Goal: Task Accomplishment & Management: Manage account settings

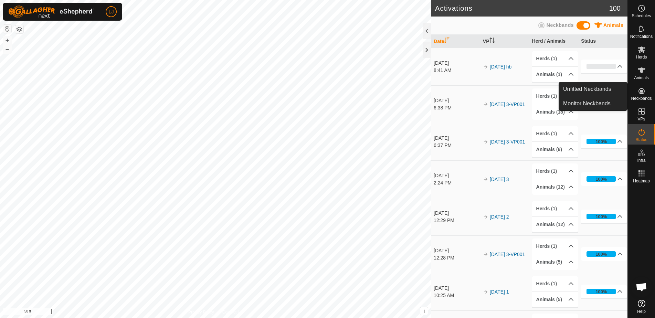
drag, startPoint x: 0, startPoint y: 0, endPoint x: 643, endPoint y: 95, distance: 649.8
click at [643, 95] on es-neckbands-svg-icon at bounding box center [642, 90] width 12 height 11
click at [587, 88] on link "Unfitted Neckbands" at bounding box center [593, 89] width 68 height 14
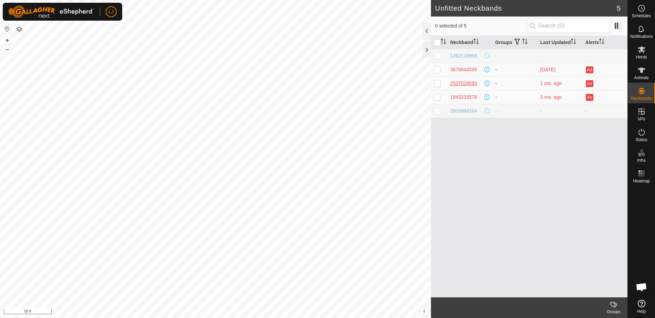
click at [468, 84] on div "2537026593" at bounding box center [463, 83] width 27 height 7
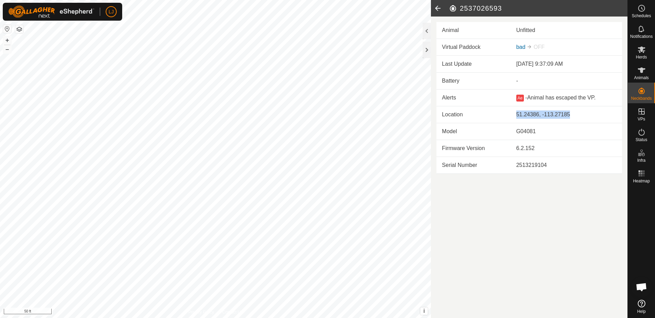
drag, startPoint x: 516, startPoint y: 114, endPoint x: 590, endPoint y: 116, distance: 74.1
click at [589, 115] on td "51.24386, -113.27185" at bounding box center [566, 114] width 111 height 17
drag, startPoint x: 548, startPoint y: 138, endPoint x: 479, endPoint y: 137, distance: 69.2
click at [482, 137] on tr "Model G04081" at bounding box center [530, 131] width 186 height 17
click at [479, 137] on td "Model" at bounding box center [474, 131] width 74 height 17
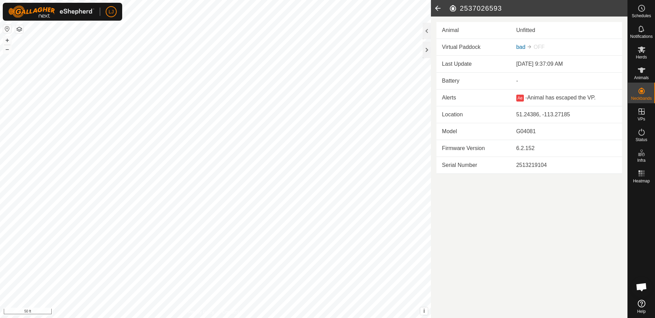
click at [436, 9] on icon at bounding box center [438, 8] width 14 height 17
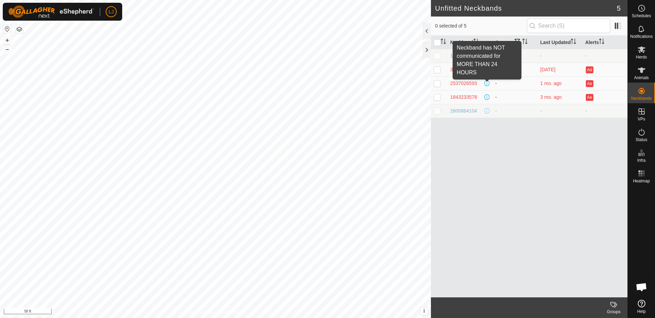
click at [489, 84] on span at bounding box center [487, 84] width 6 height 6
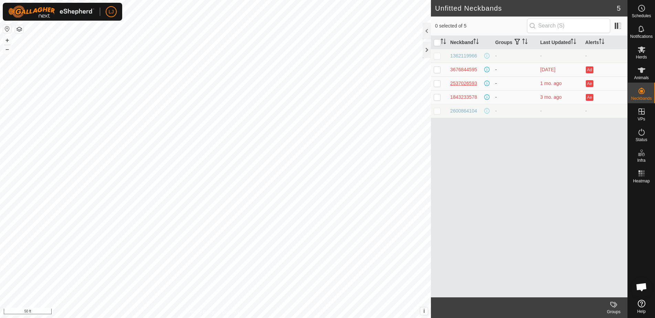
click at [467, 83] on div "2537026593" at bounding box center [463, 83] width 27 height 7
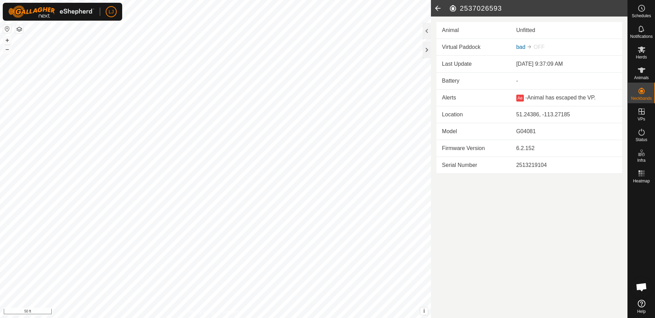
drag, startPoint x: 460, startPoint y: 8, endPoint x: 502, endPoint y: 11, distance: 42.8
click at [502, 11] on h2 "2537026593" at bounding box center [538, 8] width 179 height 8
copy h2 "2537026593"
click at [646, 80] on span "Animals" at bounding box center [641, 78] width 15 height 4
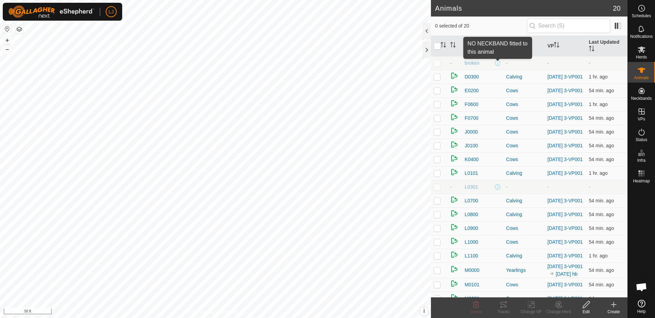
scroll to position [1, 0]
click at [498, 63] on span at bounding box center [498, 62] width 6 height 6
click at [475, 63] on span "broken" at bounding box center [472, 62] width 15 height 7
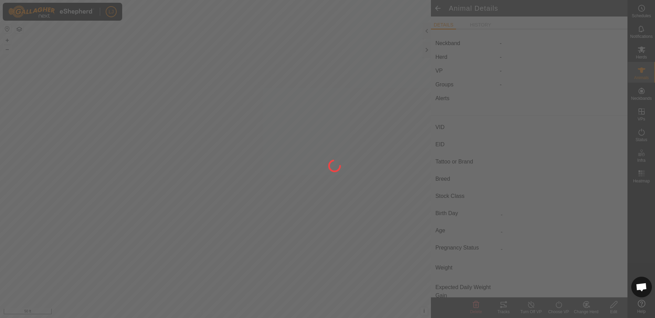
type input "broken"
type input "-"
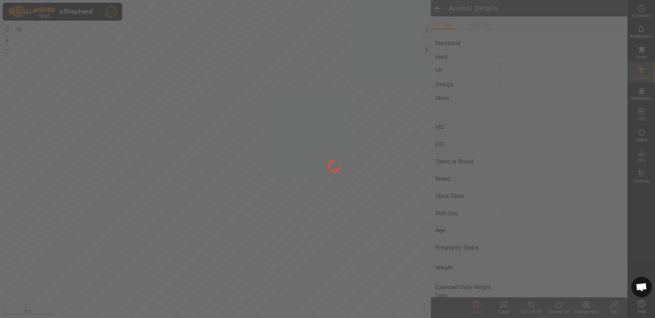
type input "0 kg"
type input "-"
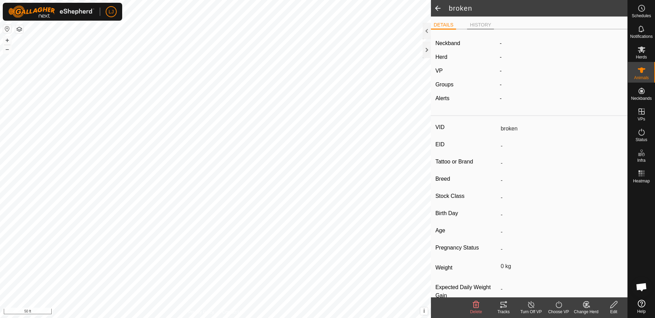
click at [476, 21] on li "HISTORY" at bounding box center [480, 25] width 27 height 8
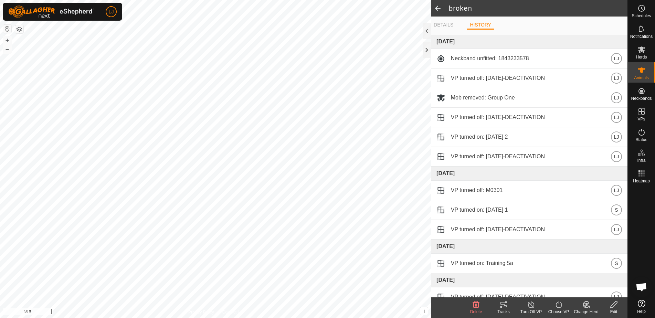
click at [437, 9] on span at bounding box center [438, 8] width 14 height 17
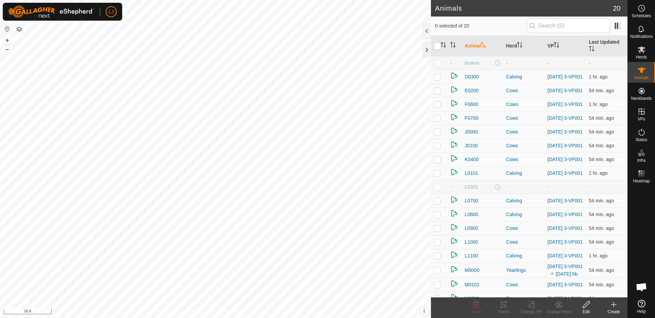
click at [437, 64] on p-checkbox at bounding box center [437, 63] width 7 height 6
checkbox input "true"
click at [480, 307] on icon at bounding box center [476, 305] width 8 height 8
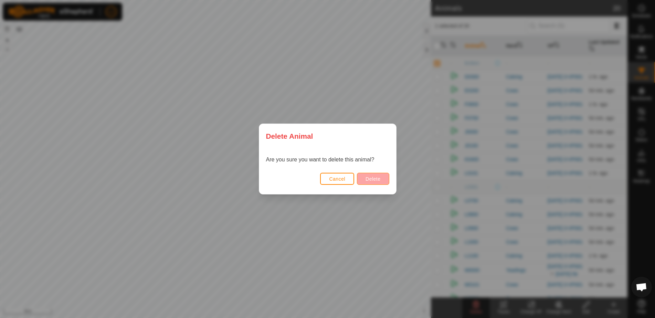
click at [384, 184] on button "Delete" at bounding box center [373, 179] width 32 height 12
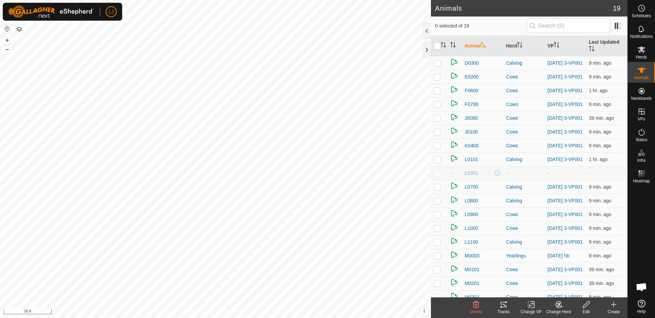
click at [438, 176] on p-checkbox at bounding box center [437, 173] width 7 height 6
click at [588, 304] on icon at bounding box center [586, 304] width 7 height 7
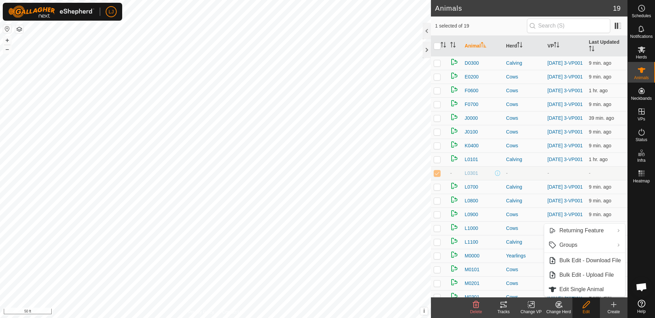
click at [437, 176] on p-checkbox at bounding box center [437, 173] width 7 height 6
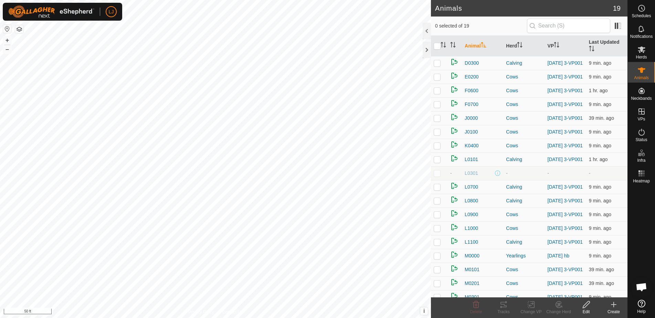
click at [437, 176] on p-checkbox at bounding box center [437, 173] width 7 height 6
checkbox input "true"
click at [587, 304] on icon at bounding box center [586, 305] width 9 height 8
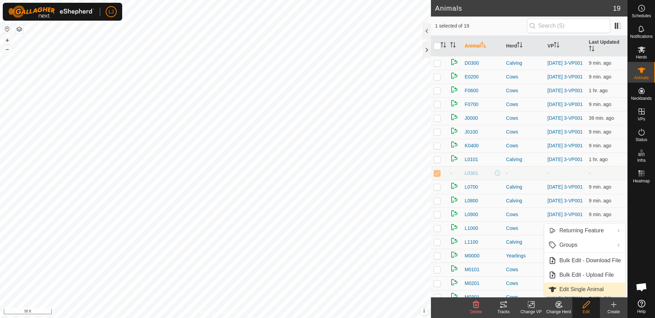
click at [588, 287] on link "Edit Single Animal" at bounding box center [584, 290] width 81 height 14
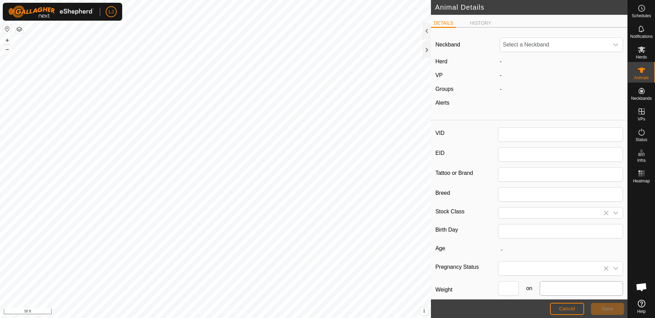
type input "L0301"
type input "Highland"
type input "Steer"
type input "0"
click at [519, 43] on span "Unfit" at bounding box center [554, 45] width 109 height 14
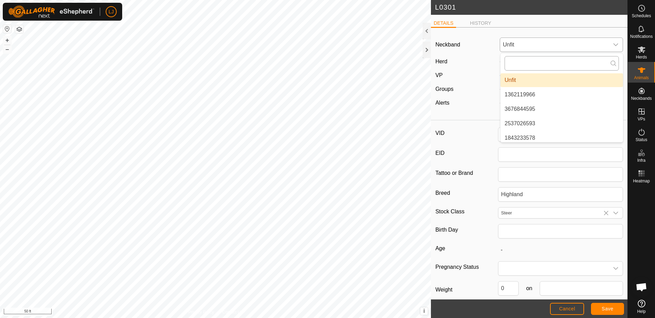
click at [519, 62] on input "text" at bounding box center [562, 63] width 114 height 14
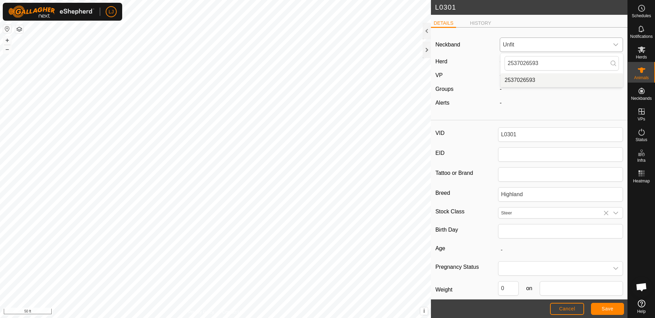
type input "2537026593"
click at [533, 77] on li "2537026593" at bounding box center [562, 80] width 123 height 14
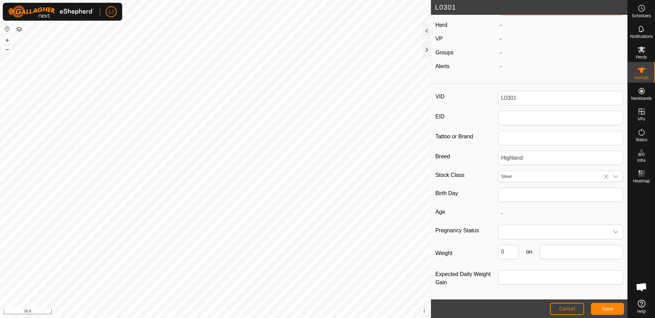
scroll to position [41, 0]
click at [524, 195] on input "text" at bounding box center [560, 195] width 125 height 14
click at [508, 209] on button "Previous Year" at bounding box center [508, 207] width 11 height 11
click at [523, 236] on span "Apr" at bounding box center [522, 237] width 39 height 12
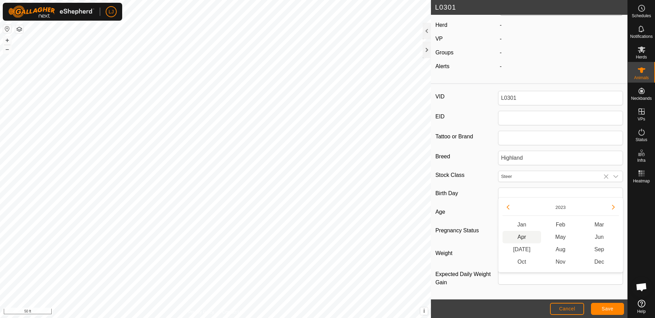
type input "04/2023"
type input "2 years 5 months"
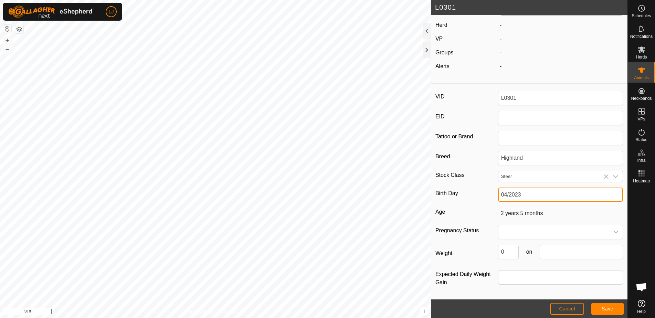
scroll to position [39, 0]
click at [522, 231] on span at bounding box center [554, 232] width 111 height 14
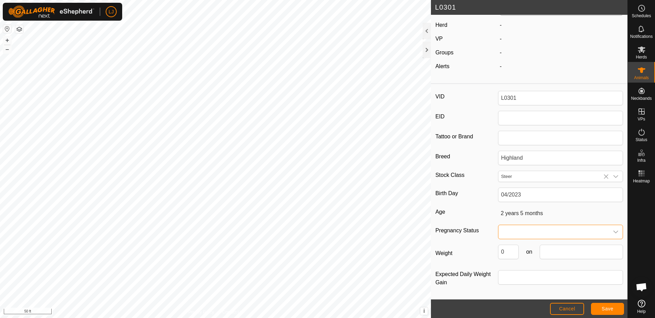
click at [462, 230] on label "Pregnancy Status" at bounding box center [467, 231] width 63 height 12
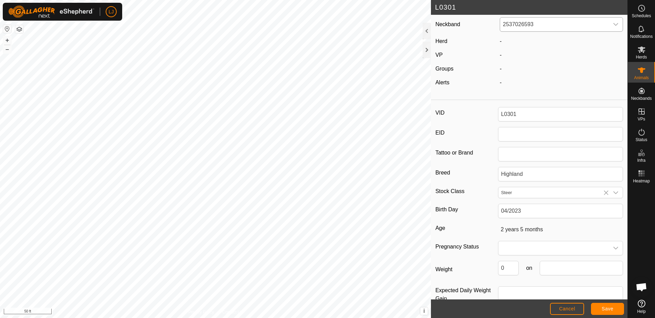
scroll to position [0, 0]
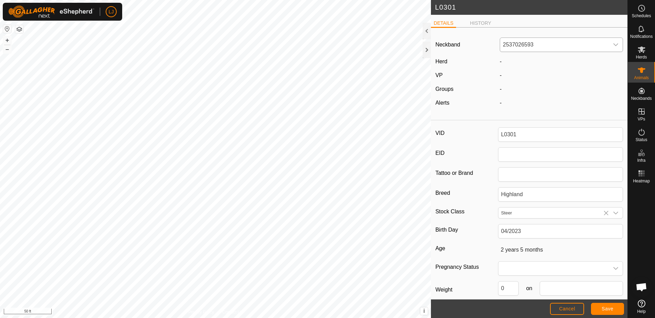
click at [609, 312] on span "Save" at bounding box center [608, 309] width 12 height 6
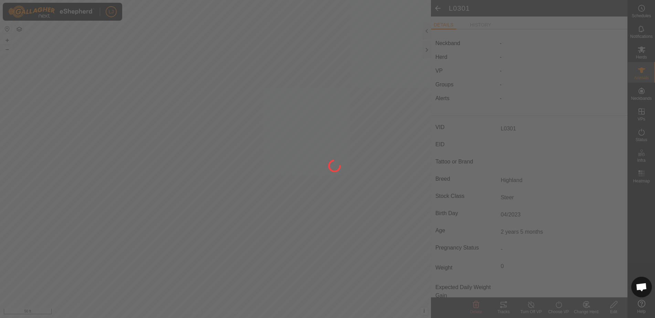
type input "-"
type input "0 kg"
type input "-"
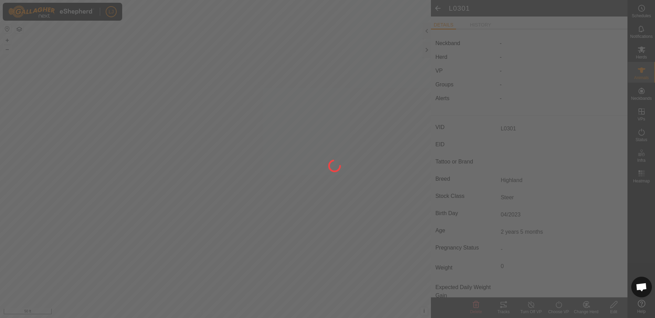
type input "-"
type input "2 years 5 months"
type input "04/2023"
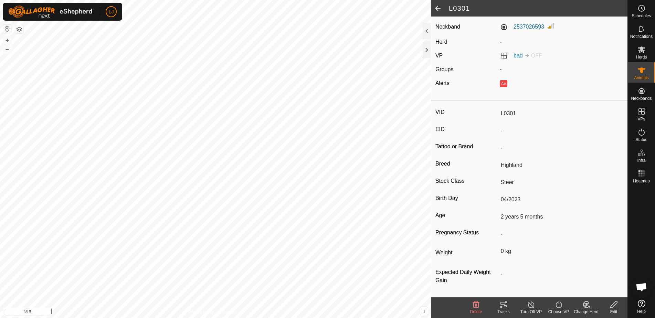
scroll to position [18, 0]
click at [642, 288] on span "Open chat" at bounding box center [641, 288] width 11 height 10
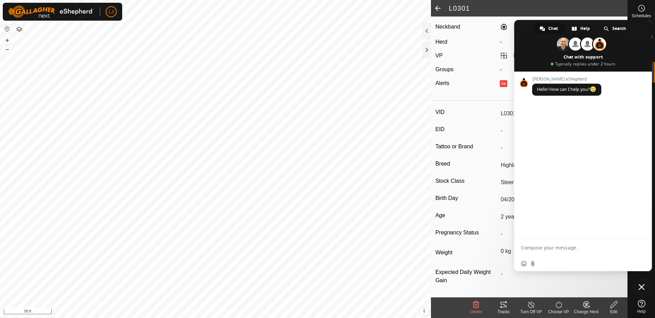
click at [578, 263] on div "Insert an emoji Send a file" at bounding box center [583, 263] width 138 height 15
click at [572, 248] on textarea "Compose your message..." at bounding box center [575, 248] width 109 height 6
type textarea "Does the neckband need to be turned on to charge in the sun?"
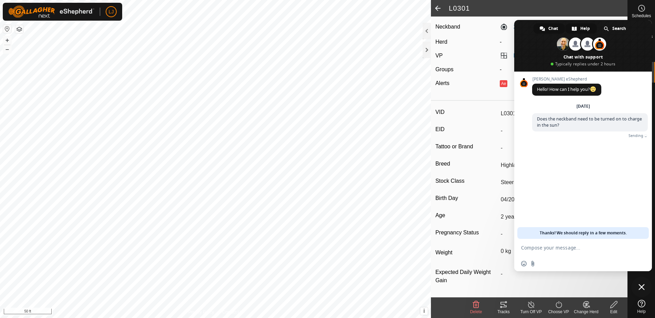
click at [584, 29] on span "Help" at bounding box center [585, 28] width 10 height 10
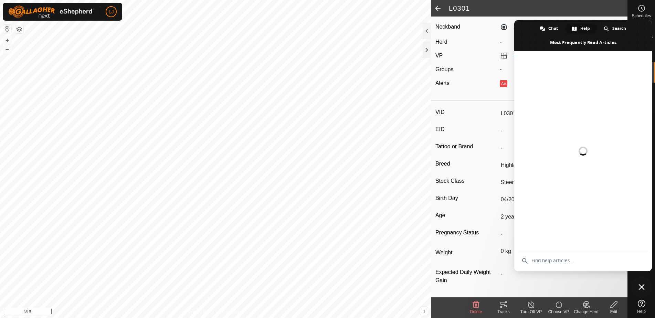
click at [603, 265] on input "text" at bounding box center [583, 260] width 129 height 19
type input "charging"
click at [474, 168] on label "Breed" at bounding box center [467, 163] width 63 height 9
click at [498, 168] on input "Highland" at bounding box center [560, 165] width 125 height 12
click at [579, 118] on div at bounding box center [583, 151] width 138 height 200
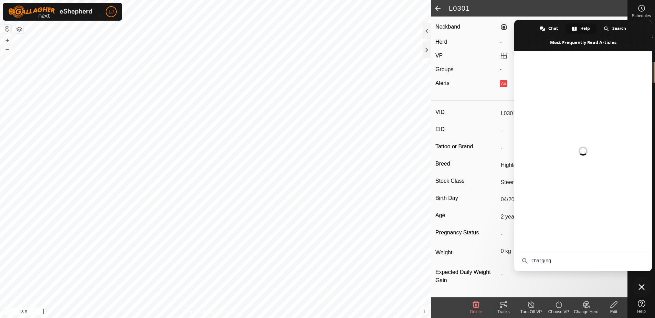
click at [507, 124] on div "VID L0301 EID - Tattoo or Brand - Breed Highland Stock Class Steer Birth Day 04…" at bounding box center [529, 201] width 197 height 194
click at [639, 287] on span "Close chat" at bounding box center [642, 287] width 6 height 6
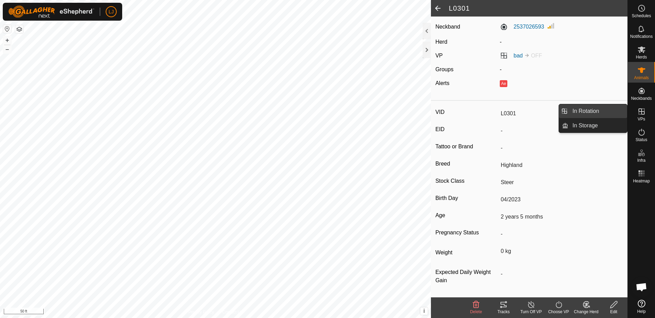
click at [603, 111] on link "In Rotation" at bounding box center [597, 111] width 59 height 14
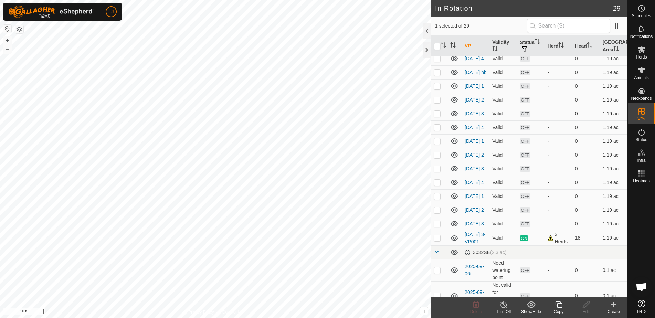
scroll to position [132, 0]
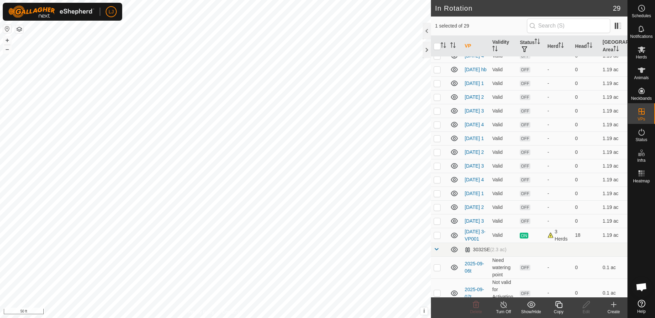
click at [613, 306] on icon at bounding box center [614, 305] width 8 height 8
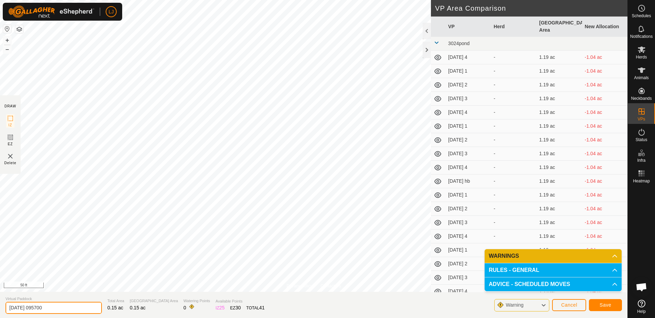
drag, startPoint x: 36, startPoint y: 310, endPoint x: 88, endPoint y: 313, distance: 52.0
click at [86, 313] on section "Virtual Paddock [DATE] 095700 Total Area 0.15 ac Grazing Area 0.15 ac Watering …" at bounding box center [314, 305] width 628 height 26
type input "2025-09-12t"
click at [602, 310] on button "Save" at bounding box center [605, 305] width 33 height 12
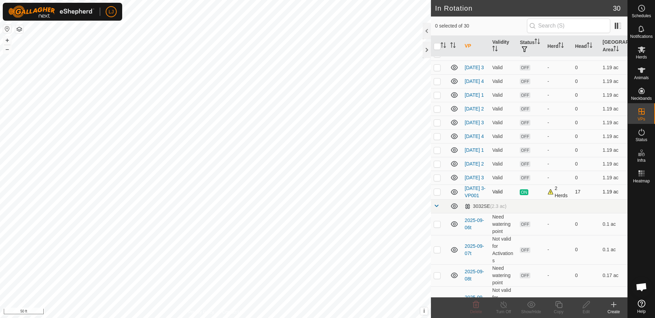
scroll to position [175, 0]
drag, startPoint x: 437, startPoint y: 217, endPoint x: 457, endPoint y: 231, distance: 24.9
click at [437, 194] on p-checkbox at bounding box center [437, 192] width 7 height 6
checkbox input "true"
click at [560, 307] on icon at bounding box center [558, 304] width 7 height 7
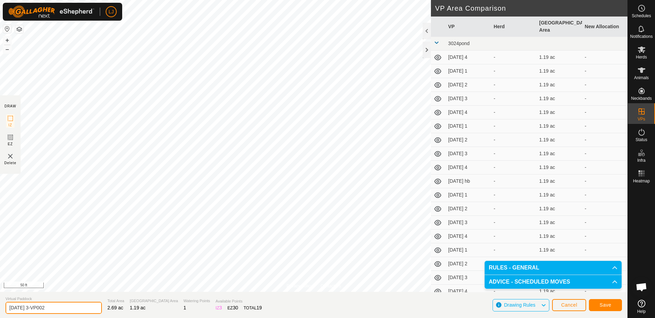
drag, startPoint x: 30, startPoint y: 309, endPoint x: 110, endPoint y: 311, distance: 80.2
click at [110, 311] on section "Virtual Paddock [DATE] 3-VP002 Total Area 2.69 ac Grazing Area 1.19 ac Watering…" at bounding box center [314, 305] width 628 height 26
type input "[DATE] 1"
click at [605, 306] on span "Save" at bounding box center [606, 305] width 12 height 6
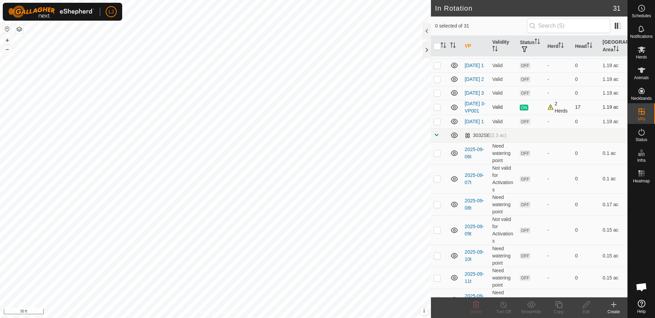
scroll to position [260, 0]
click at [440, 124] on p-checkbox at bounding box center [437, 121] width 7 height 6
checkbox input "true"
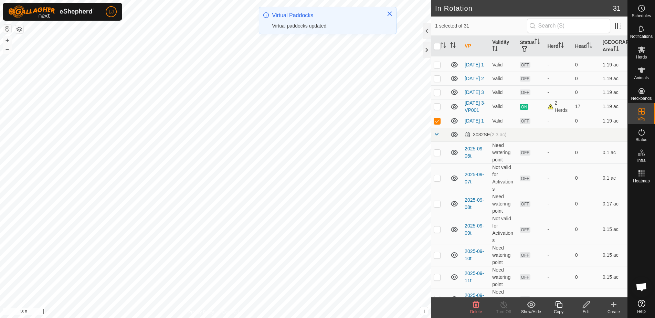
click at [557, 308] on icon at bounding box center [559, 305] width 9 height 8
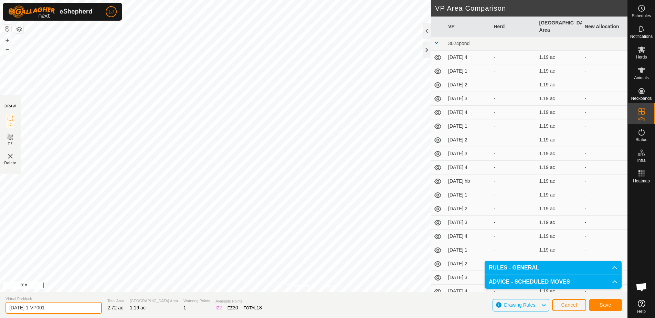
drag, startPoint x: 36, startPoint y: 309, endPoint x: 92, endPoint y: 311, distance: 55.5
click at [92, 311] on section "Virtual Paddock [DATE] 1-VP001 Total Area 2.72 ac Grazing Area 1.19 ac Watering…" at bounding box center [314, 305] width 628 height 26
type input "[DATE] 2"
click at [615, 304] on button "Save" at bounding box center [605, 305] width 33 height 12
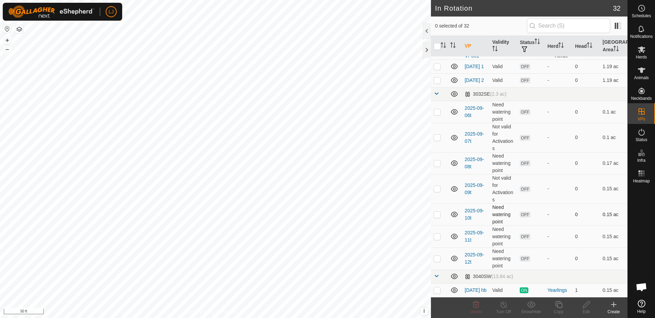
scroll to position [347, 0]
click at [439, 260] on p-checkbox at bounding box center [437, 259] width 7 height 6
checkbox input "true"
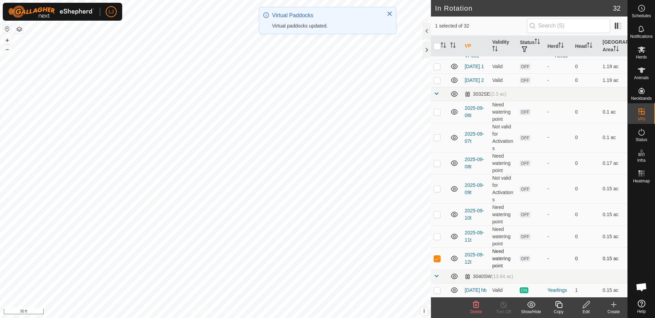
drag, startPoint x: 437, startPoint y: 258, endPoint x: 450, endPoint y: 261, distance: 13.4
click at [437, 258] on p-checkbox at bounding box center [437, 259] width 7 height 6
checkbox input "false"
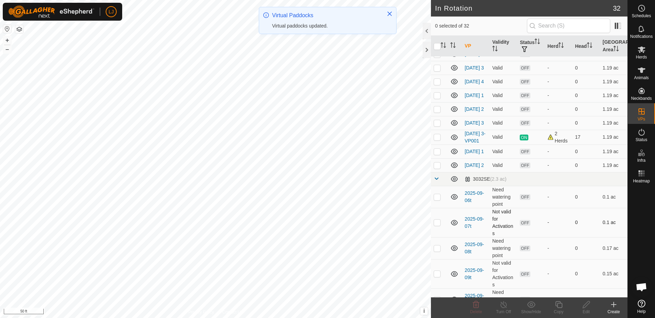
scroll to position [228, 0]
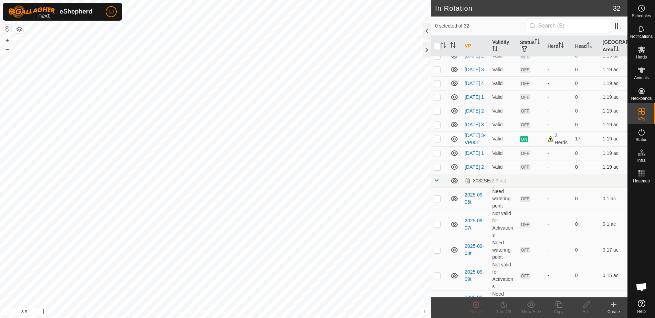
click at [439, 170] on p-checkbox at bounding box center [437, 167] width 7 height 6
checkbox input "true"
click at [556, 304] on icon at bounding box center [559, 305] width 9 height 8
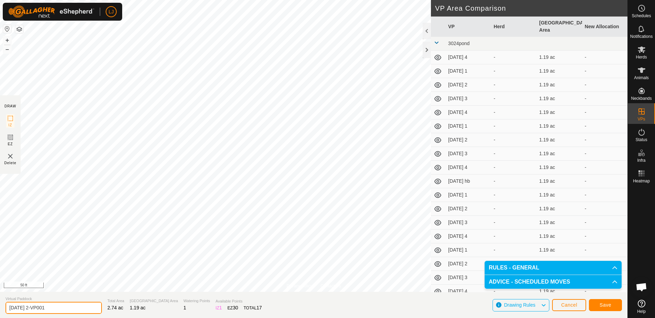
drag, startPoint x: 36, startPoint y: 307, endPoint x: 76, endPoint y: 307, distance: 40.6
click at [76, 308] on input "[DATE] 2-VP001" at bounding box center [54, 308] width 96 height 12
type input "[DATE] 3"
click at [605, 305] on span "Save" at bounding box center [606, 305] width 12 height 6
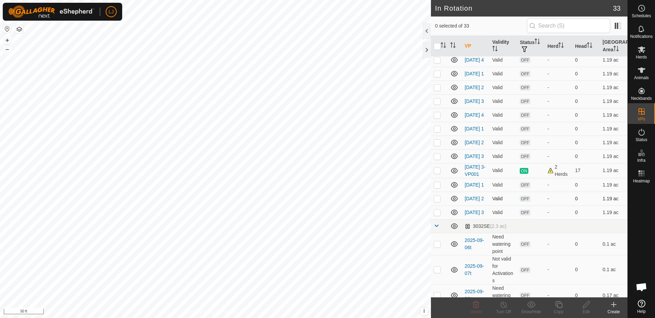
scroll to position [197, 0]
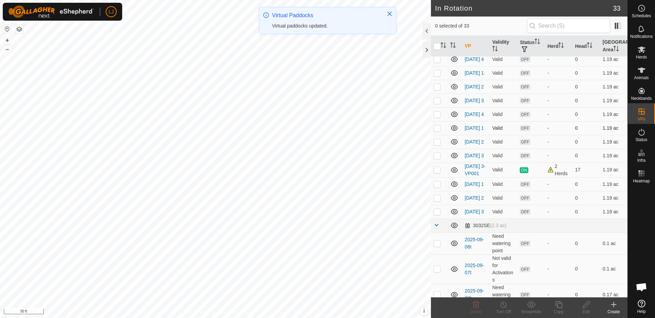
drag, startPoint x: 437, startPoint y: 147, endPoint x: 438, endPoint y: 153, distance: 6.3
click at [437, 131] on p-checkbox at bounding box center [437, 128] width 7 height 6
checkbox input "true"
click at [440, 145] on p-checkbox at bounding box center [437, 142] width 7 height 6
checkbox input "true"
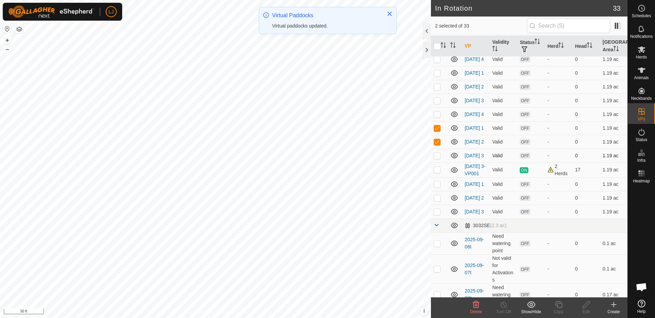
drag, startPoint x: 437, startPoint y: 179, endPoint x: 440, endPoint y: 183, distance: 4.9
click at [437, 158] on p-checkbox at bounding box center [437, 156] width 7 height 6
checkbox input "true"
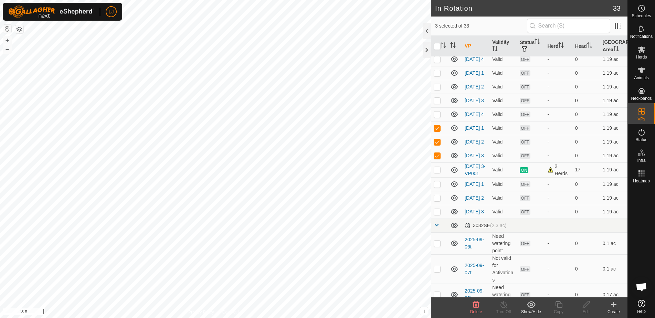
click at [439, 103] on p-checkbox at bounding box center [437, 101] width 7 height 6
checkbox input "true"
drag, startPoint x: 439, startPoint y: 97, endPoint x: 438, endPoint y: 91, distance: 7.0
click at [439, 94] on td at bounding box center [439, 87] width 17 height 14
checkbox input "true"
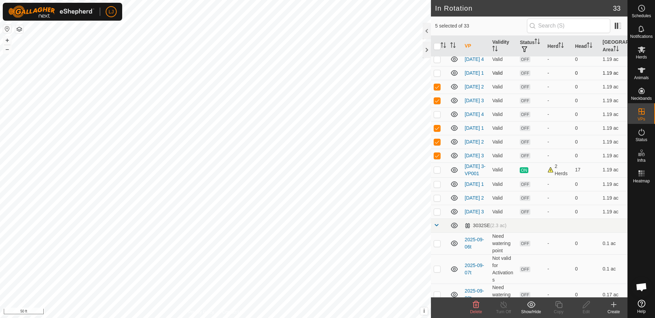
click at [438, 76] on p-checkbox at bounding box center [437, 73] width 7 height 6
checkbox input "true"
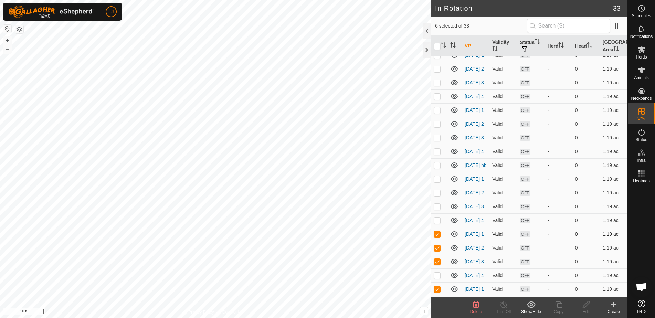
scroll to position [35, 0]
drag, startPoint x: 439, startPoint y: 220, endPoint x: 438, endPoint y: 211, distance: 9.0
click at [439, 210] on p-checkbox at bounding box center [437, 207] width 7 height 6
checkbox input "true"
click at [438, 196] on p-checkbox at bounding box center [437, 193] width 7 height 6
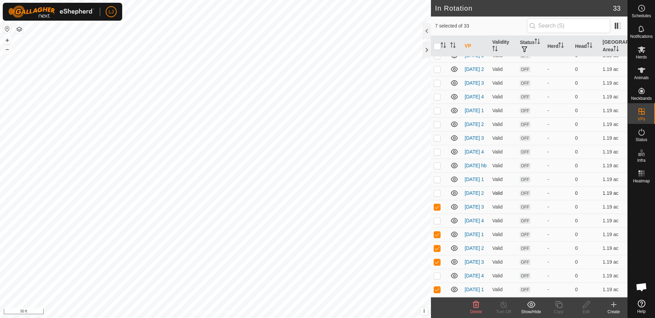
checkbox input "true"
click at [437, 182] on p-checkbox at bounding box center [437, 180] width 7 height 6
checkbox input "true"
click at [438, 168] on p-checkbox at bounding box center [437, 166] width 7 height 6
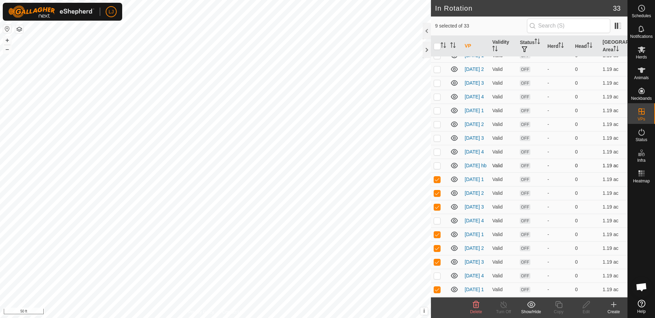
click at [438, 168] on p-checkbox at bounding box center [437, 166] width 7 height 6
checkbox input "true"
click at [438, 155] on p-checkbox at bounding box center [437, 152] width 7 height 6
click at [440, 155] on p-checkbox at bounding box center [437, 152] width 7 height 6
checkbox input "false"
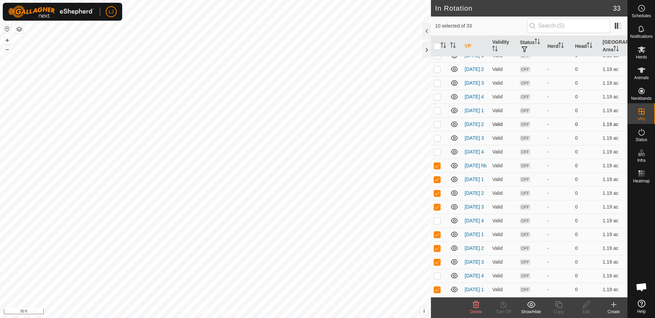
drag, startPoint x: 436, startPoint y: 146, endPoint x: 439, endPoint y: 133, distance: 13.5
click at [436, 141] on p-checkbox at bounding box center [437, 138] width 7 height 6
checkbox input "true"
drag, startPoint x: 439, startPoint y: 131, endPoint x: 438, endPoint y: 125, distance: 5.6
click at [439, 127] on p-checkbox at bounding box center [437, 125] width 7 height 6
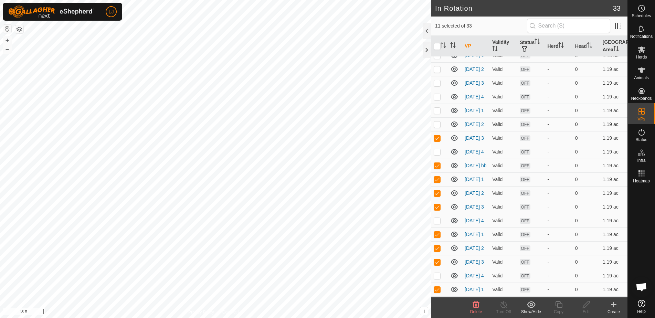
checkbox input "true"
click at [438, 113] on p-checkbox at bounding box center [437, 111] width 7 height 6
checkbox input "true"
click at [498, 131] on tbody "3024pond (2.22 ac) [DATE] 4 Valid OFF - 0 1.19 ac [DATE] 1 Valid OFF - 0 1.19 a…" at bounding box center [529, 305] width 197 height 569
click at [438, 85] on p-checkbox at bounding box center [437, 83] width 7 height 6
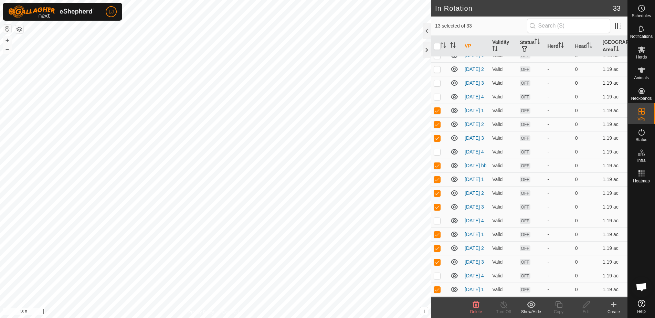
checkbox input "true"
click at [437, 72] on p-checkbox at bounding box center [437, 69] width 7 height 6
checkbox input "true"
drag, startPoint x: 438, startPoint y: 60, endPoint x: 450, endPoint y: 81, distance: 23.7
click at [438, 58] on p-checkbox at bounding box center [437, 56] width 7 height 6
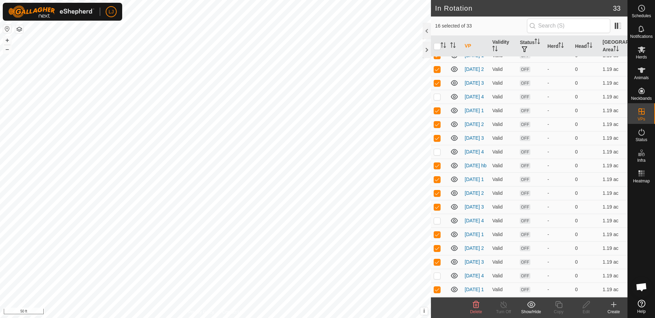
click at [477, 308] on icon at bounding box center [476, 304] width 7 height 7
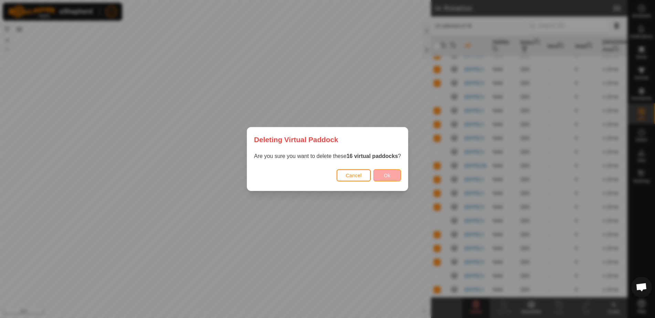
click at [385, 178] on span "Ok" at bounding box center [387, 176] width 7 height 6
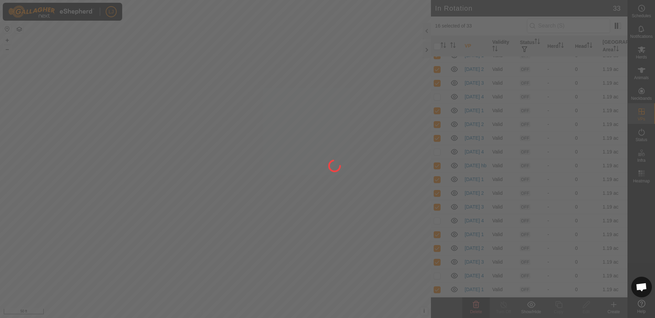
checkbox input "false"
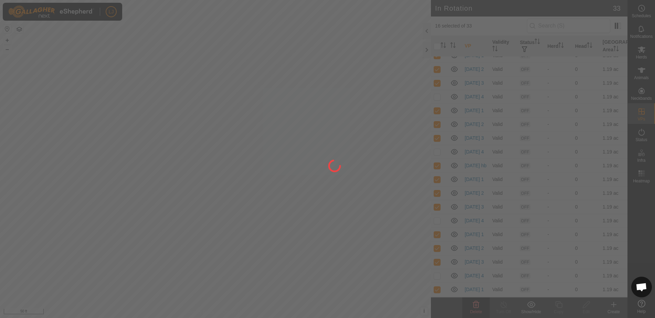
checkbox input "false"
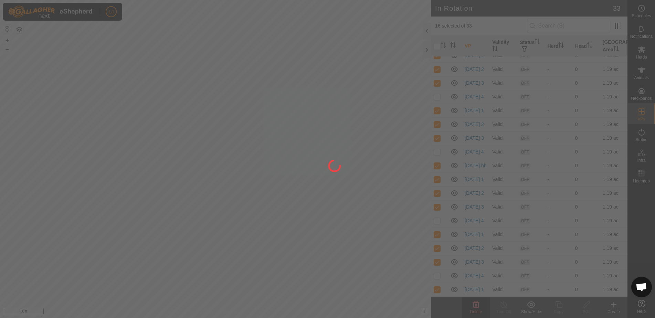
checkbox input "false"
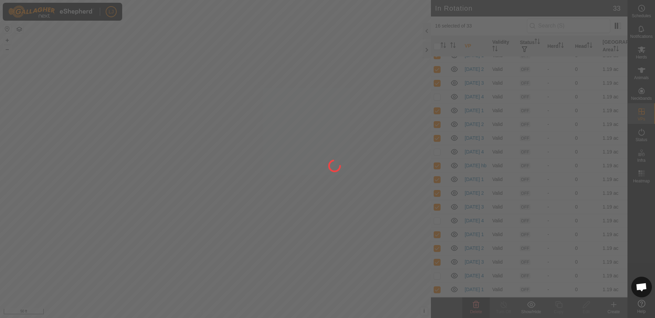
checkbox input "false"
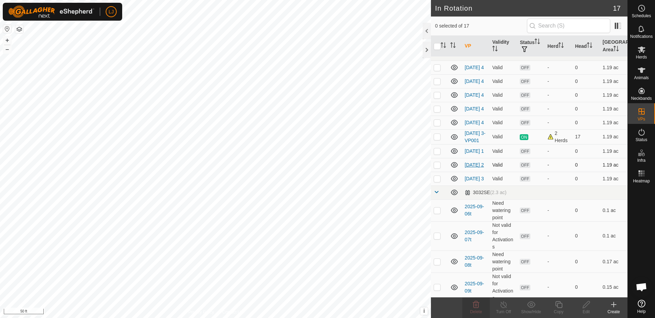
scroll to position [0, 0]
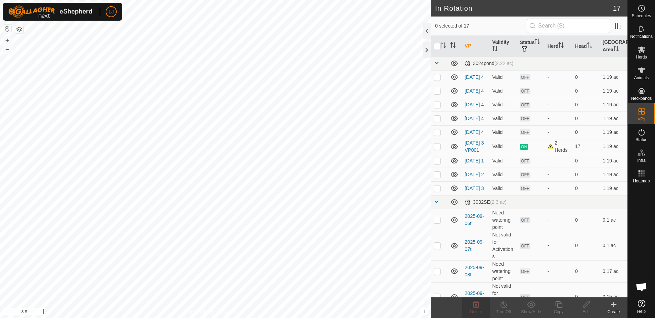
click at [437, 135] on p-checkbox at bounding box center [437, 132] width 7 height 6
click at [438, 135] on p-checkbox at bounding box center [437, 132] width 7 height 6
checkbox input "false"
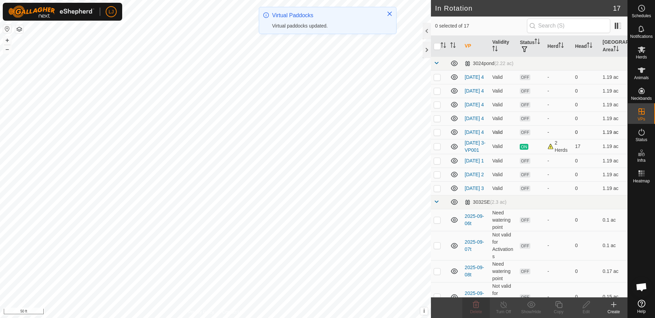
click at [437, 135] on p-checkbox at bounding box center [437, 132] width 7 height 6
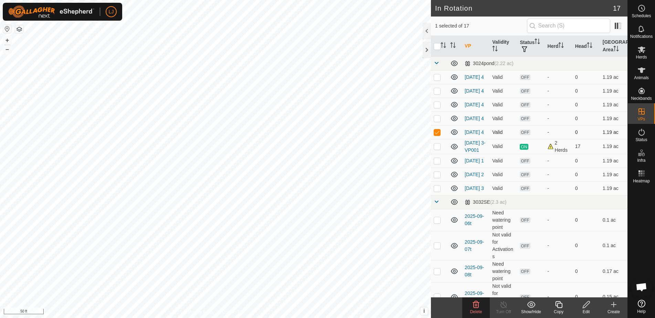
click at [437, 135] on p-checkbox at bounding box center [437, 132] width 7 height 6
click at [478, 305] on icon at bounding box center [476, 304] width 7 height 7
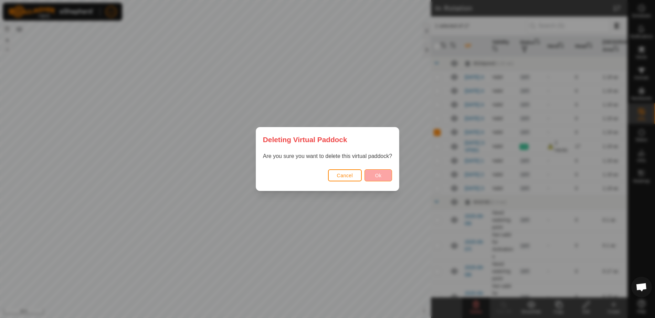
click at [369, 175] on button "Ok" at bounding box center [379, 175] width 28 height 12
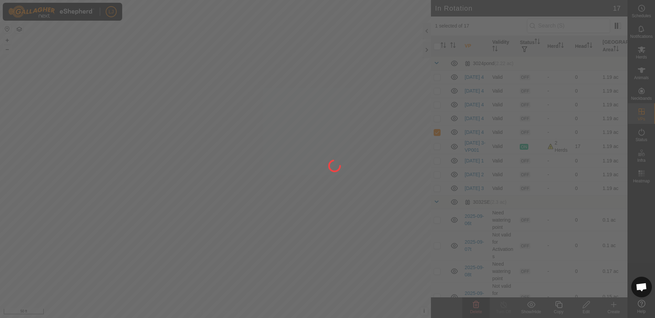
checkbox input "false"
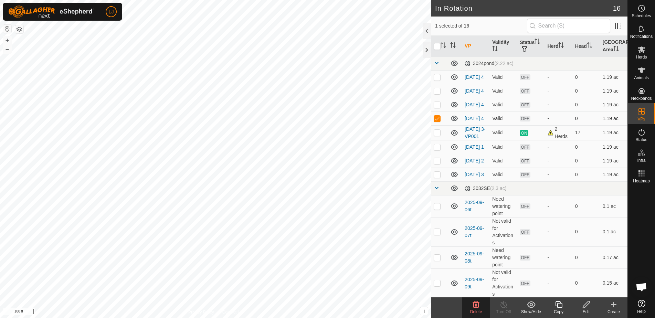
click at [436, 121] on p-checkbox at bounding box center [437, 119] width 7 height 6
checkbox input "false"
click at [441, 107] on p-checkbox at bounding box center [437, 105] width 7 height 6
checkbox input "true"
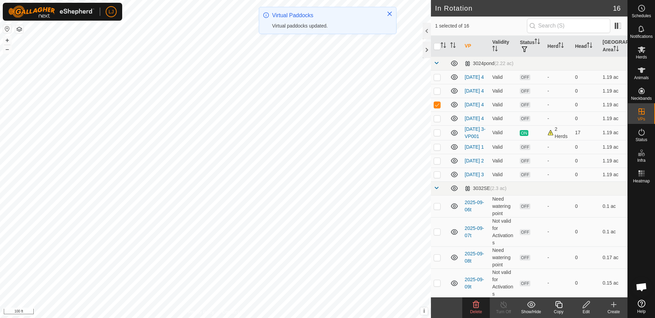
click at [474, 309] on div "Delete" at bounding box center [476, 312] width 28 height 6
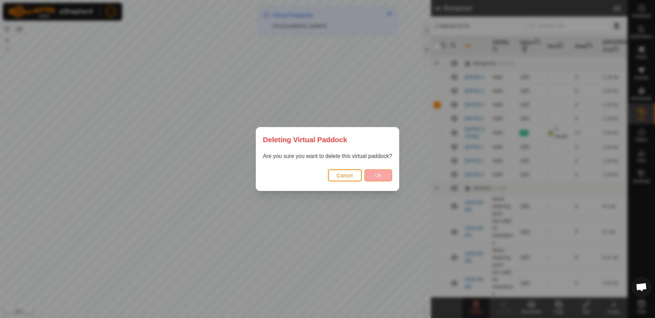
click at [379, 173] on span "Ok" at bounding box center [378, 176] width 7 height 6
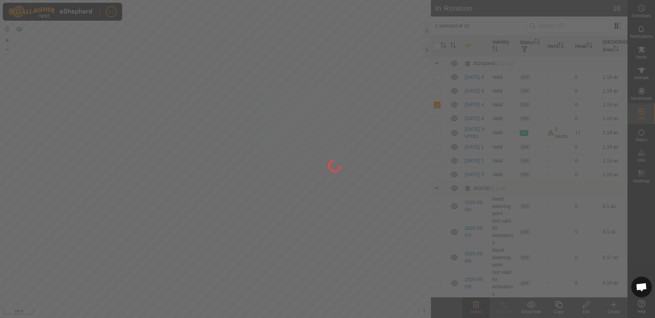
checkbox input "false"
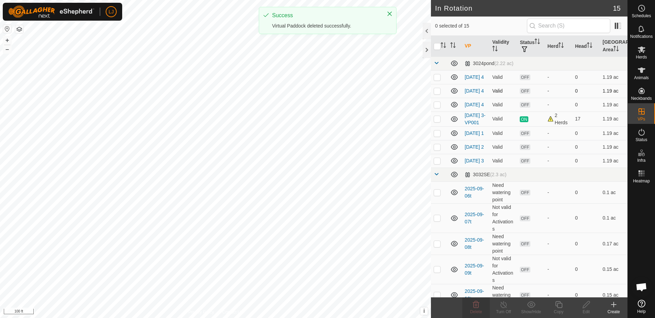
click at [437, 94] on p-checkbox at bounding box center [437, 91] width 7 height 6
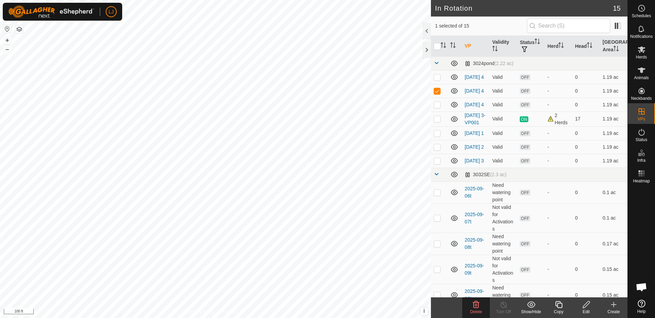
click at [474, 306] on icon at bounding box center [476, 304] width 7 height 7
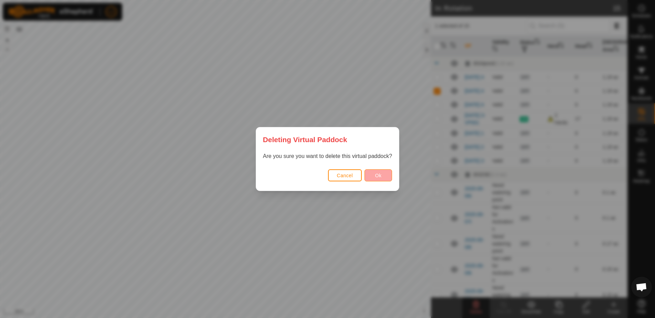
click at [385, 176] on button "Ok" at bounding box center [379, 175] width 28 height 12
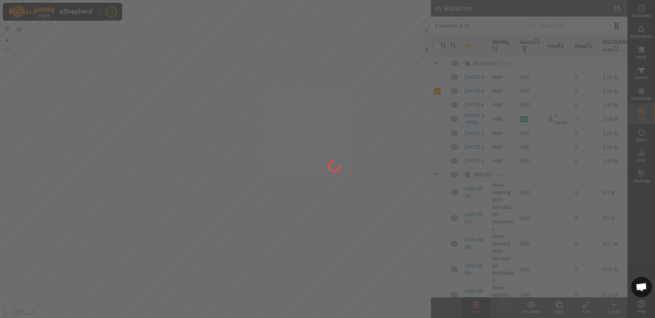
checkbox input "false"
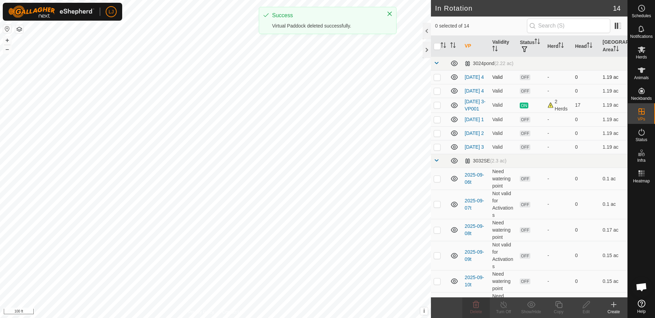
click at [436, 78] on p-checkbox at bounding box center [437, 77] width 7 height 6
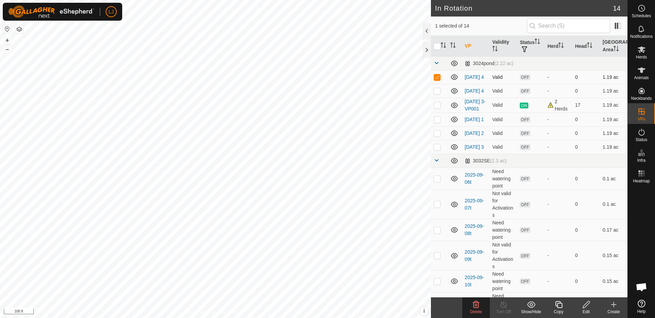
click at [438, 79] on p-checkbox at bounding box center [437, 77] width 7 height 6
checkbox input "false"
checkbox input "true"
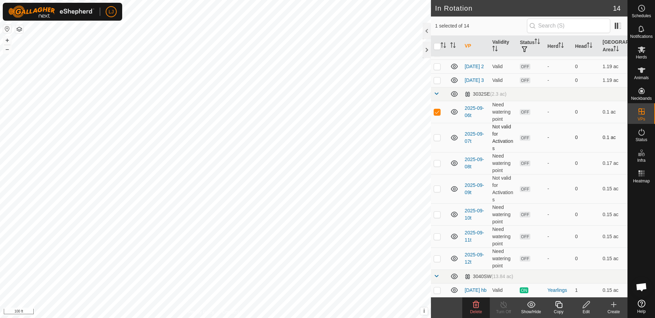
scroll to position [78, 0]
click at [437, 139] on p-checkbox at bounding box center [437, 138] width 7 height 6
checkbox input "true"
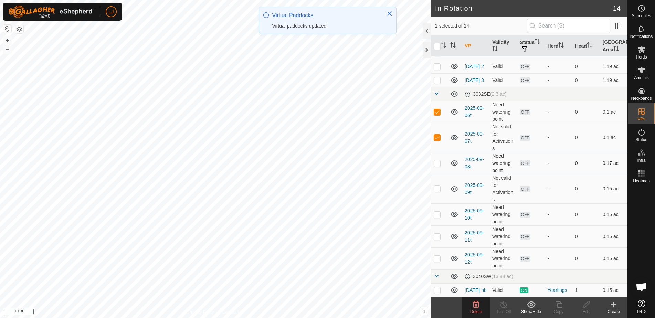
click at [440, 165] on p-checkbox at bounding box center [437, 163] width 7 height 6
checkbox input "true"
click at [439, 191] on p-checkbox at bounding box center [437, 189] width 7 height 6
checkbox input "true"
click at [438, 216] on p-checkbox at bounding box center [437, 215] width 7 height 6
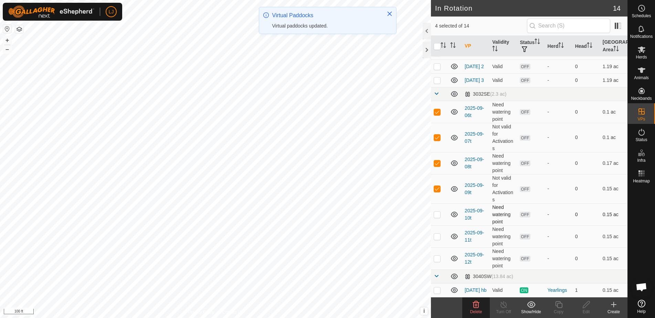
checkbox input "true"
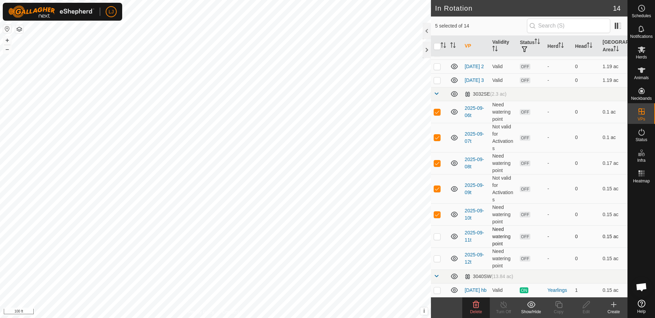
click at [439, 237] on p-checkbox at bounding box center [437, 237] width 7 height 6
checkbox input "true"
click at [475, 307] on icon at bounding box center [476, 304] width 7 height 7
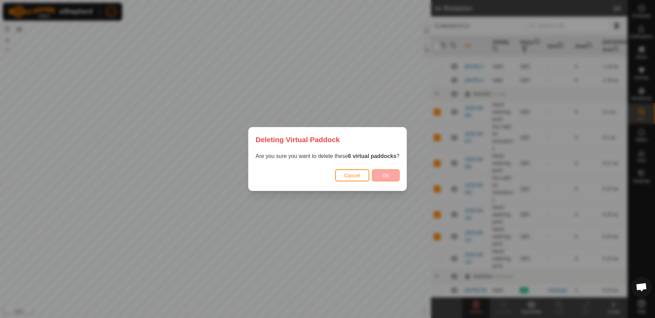
click at [392, 173] on button "Ok" at bounding box center [386, 175] width 28 height 12
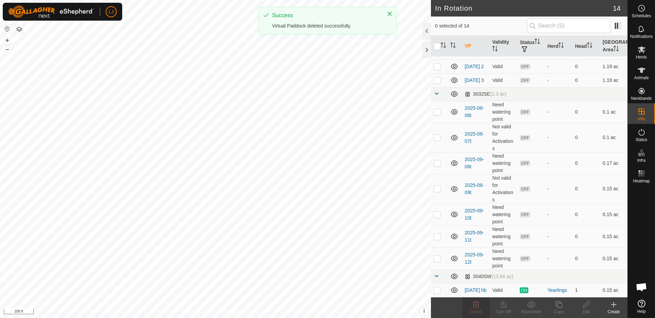
checkbox input "false"
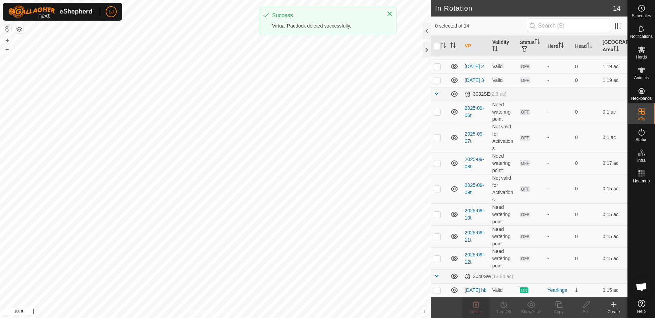
checkbox input "false"
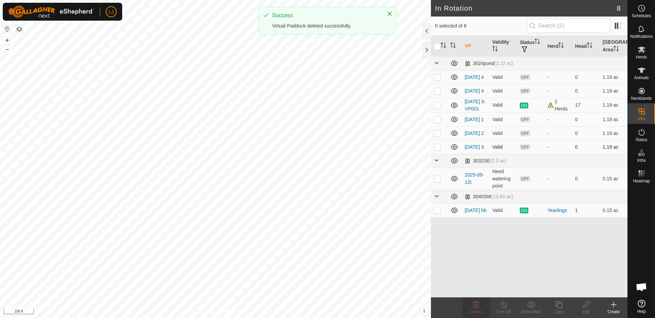
click at [436, 150] on p-checkbox at bounding box center [437, 147] width 7 height 6
checkbox input "true"
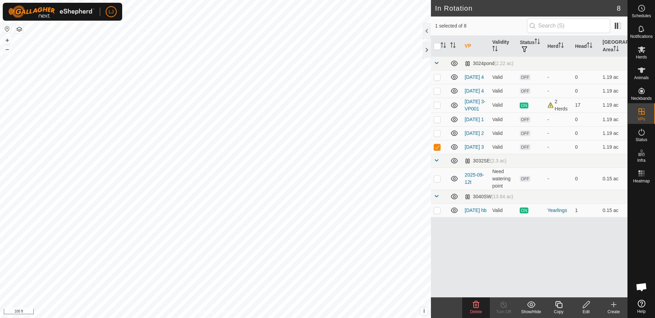
click at [555, 306] on icon at bounding box center [559, 305] width 9 height 8
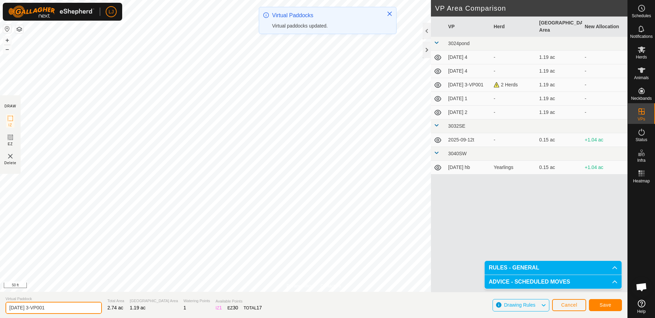
drag, startPoint x: 35, startPoint y: 308, endPoint x: 98, endPoint y: 310, distance: 63.0
click at [98, 310] on section "Virtual Paddock [DATE] 3-VP001 Total Area 2.74 ac Grazing Area 1.19 ac Watering…" at bounding box center [314, 305] width 628 height 26
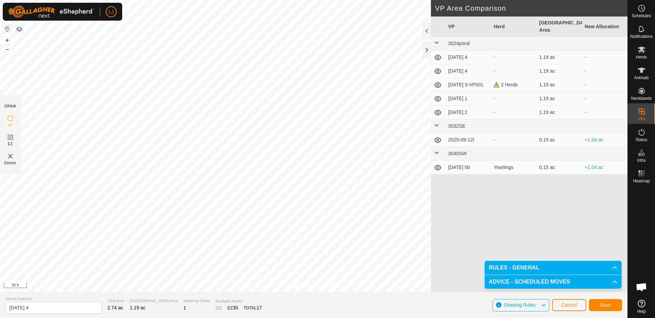
click at [609, 305] on span "Save" at bounding box center [606, 305] width 12 height 6
click at [59, 308] on input "[DATE] 4" at bounding box center [54, 308] width 96 height 12
type input "[DATE] 4z"
click at [576, 305] on span "Cancel" at bounding box center [569, 305] width 16 height 6
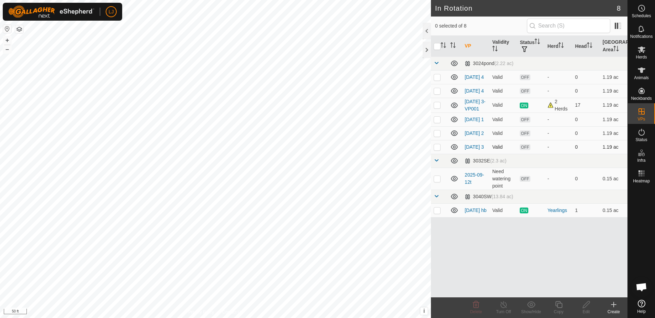
click at [437, 150] on p-checkbox at bounding box center [437, 147] width 7 height 6
checkbox input "true"
click at [561, 304] on icon at bounding box center [559, 305] width 9 height 8
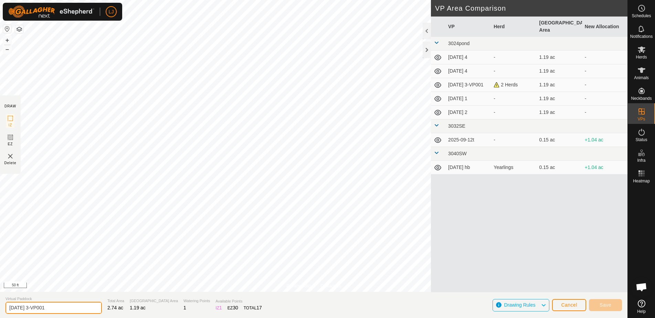
drag, startPoint x: 36, startPoint y: 309, endPoint x: 116, endPoint y: 309, distance: 80.2
click at [117, 309] on section "Virtual Paddock [DATE] 3-VP001 Total Area 2.74 ac Grazing Area 1.19 ac Watering…" at bounding box center [314, 305] width 628 height 26
type input "[DATE] 4"
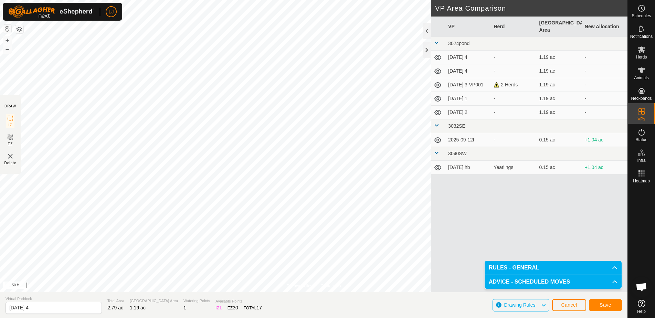
click at [597, 302] on button "Save" at bounding box center [605, 305] width 33 height 12
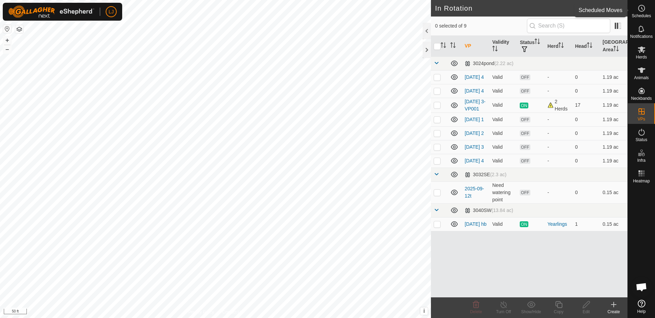
click at [641, 10] on icon at bounding box center [642, 8] width 8 height 8
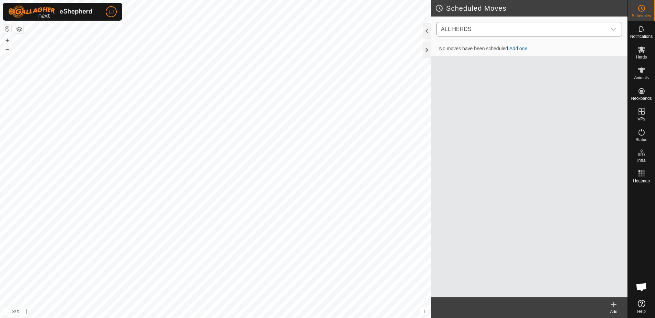
click at [503, 32] on span "ALL HERDS" at bounding box center [522, 29] width 168 height 14
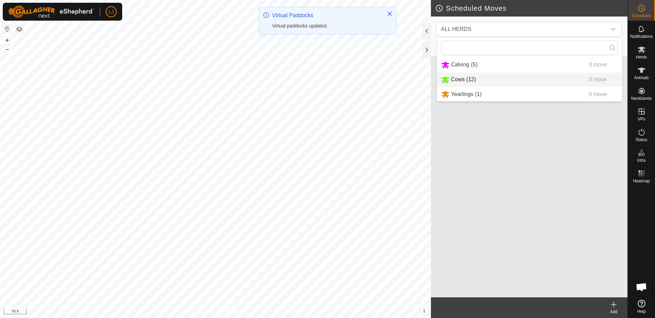
click at [614, 305] on icon at bounding box center [613, 305] width 5 height 0
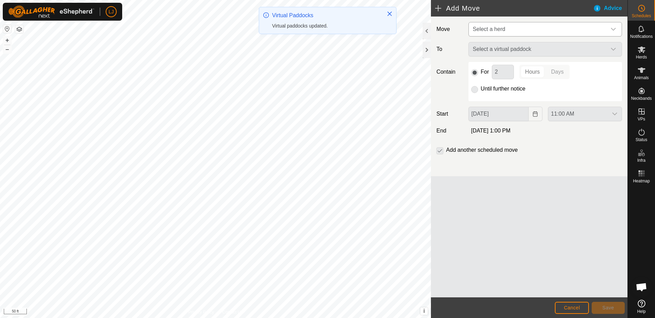
click at [543, 30] on span "Select a herd" at bounding box center [538, 29] width 136 height 14
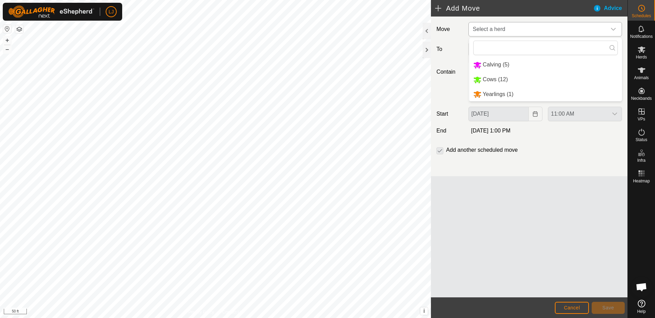
click at [540, 62] on li "Calving (5)" at bounding box center [545, 65] width 153 height 14
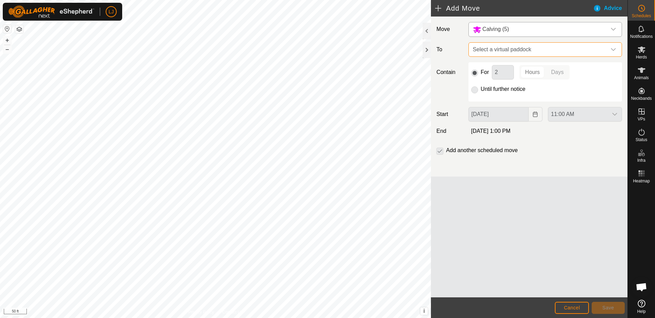
click at [538, 48] on span "Select a virtual paddock" at bounding box center [538, 50] width 136 height 14
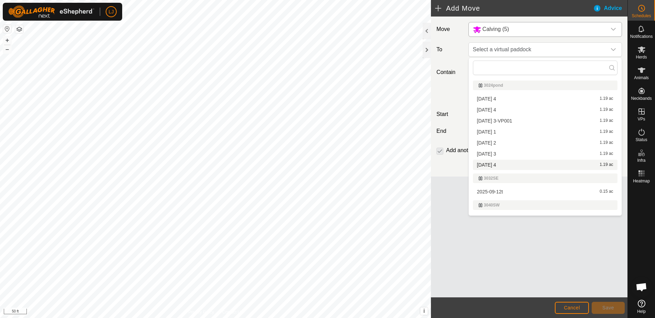
click at [543, 168] on li "[DATE] 4 1.19 ac" at bounding box center [545, 165] width 145 height 10
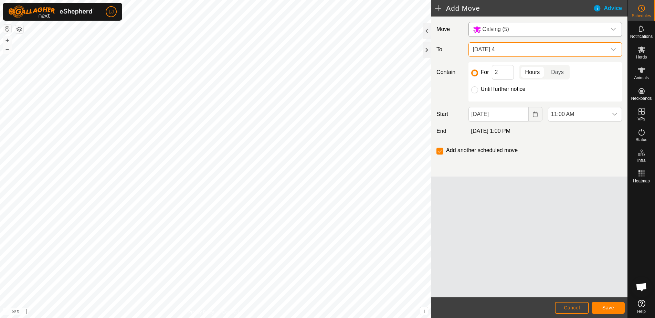
click at [510, 51] on span "[DATE] 4" at bounding box center [538, 50] width 136 height 14
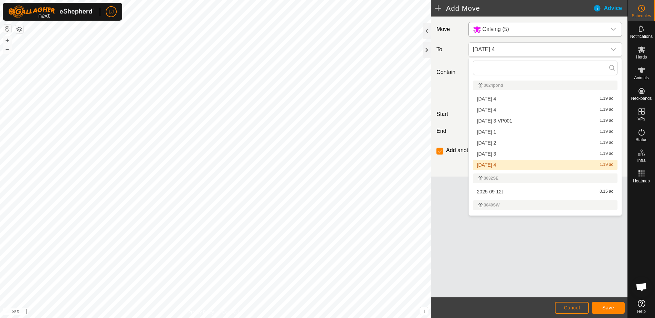
click at [519, 163] on li "[DATE] 4 1.19 ac" at bounding box center [545, 165] width 145 height 10
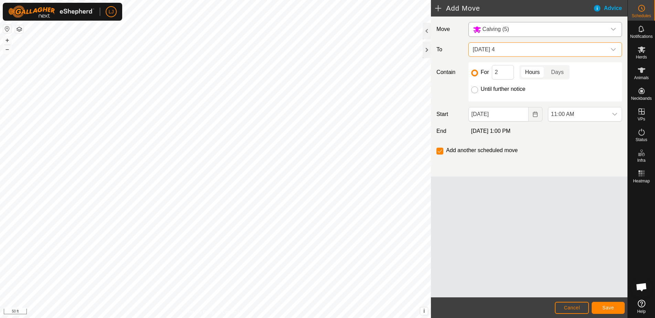
click at [475, 89] on input "Until further notice" at bounding box center [474, 89] width 7 height 7
radio input "true"
checkbox input "false"
click at [613, 310] on span "Save" at bounding box center [609, 308] width 12 height 6
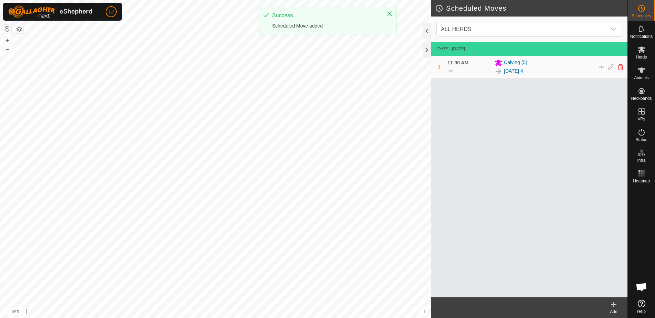
click at [617, 306] on icon at bounding box center [614, 305] width 8 height 8
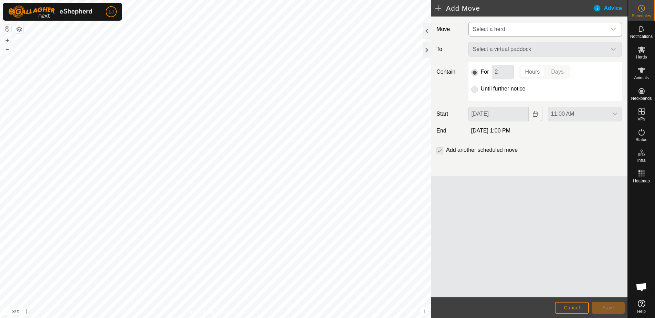
click at [503, 31] on span "Select a herd" at bounding box center [489, 29] width 32 height 6
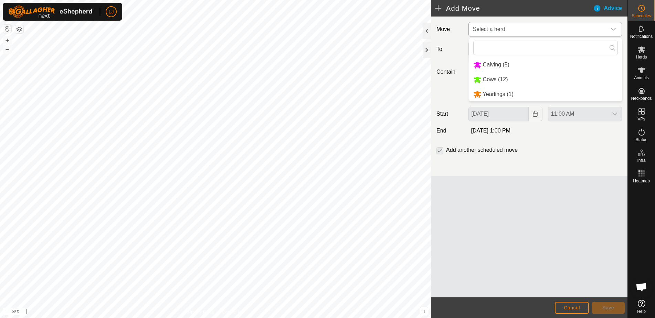
click at [527, 77] on li "Cows (12)" at bounding box center [545, 80] width 153 height 14
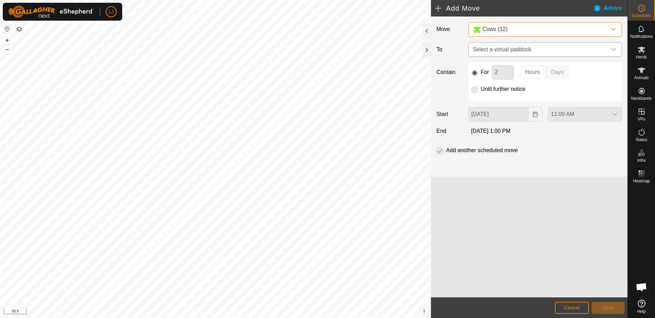
click at [508, 51] on span "Select a virtual paddock" at bounding box center [538, 50] width 136 height 14
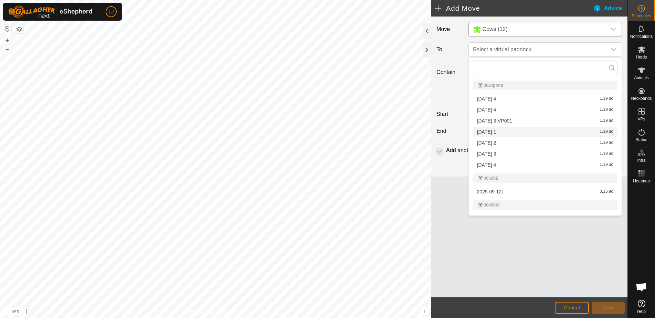
click at [497, 132] on li "[DATE] 1 1.19 ac" at bounding box center [545, 132] width 145 height 10
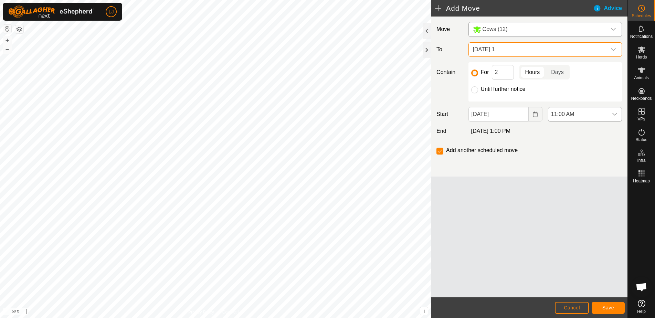
click at [600, 117] on span "11:00 AM" at bounding box center [578, 114] width 60 height 14
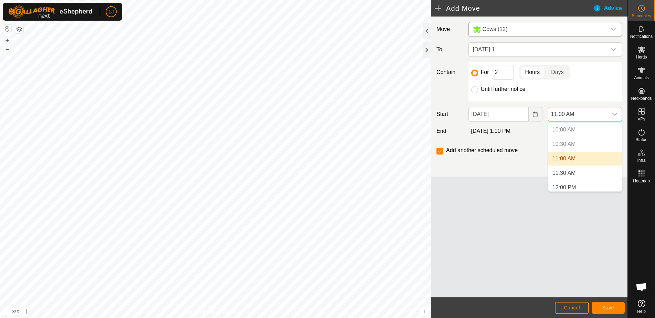
scroll to position [284, 0]
click at [584, 168] on li "11:00 AM" at bounding box center [584, 163] width 73 height 14
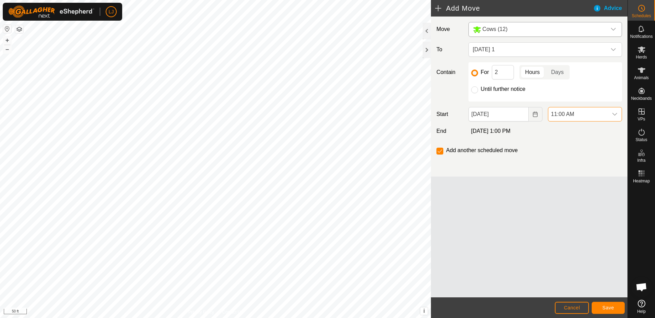
click at [609, 307] on span "Save" at bounding box center [609, 308] width 12 height 6
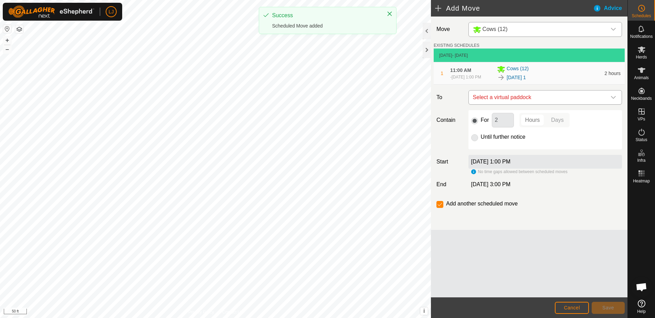
click at [571, 100] on span "Select a virtual paddock" at bounding box center [538, 98] width 136 height 14
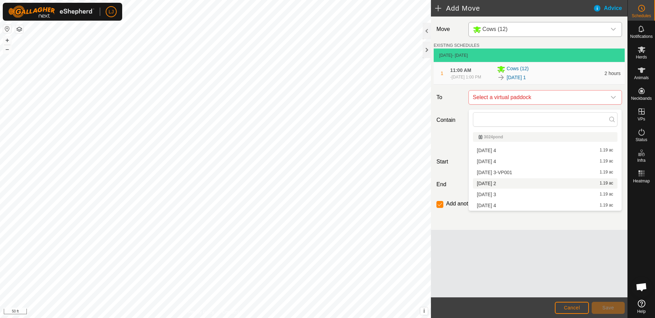
click at [527, 186] on li "[DATE] 2 1.19 ac" at bounding box center [545, 183] width 145 height 10
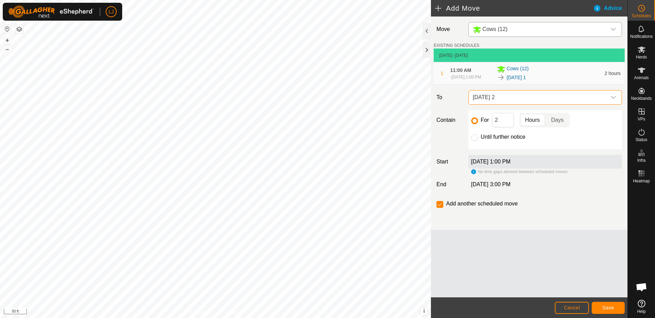
click at [605, 309] on span "Save" at bounding box center [609, 308] width 12 height 6
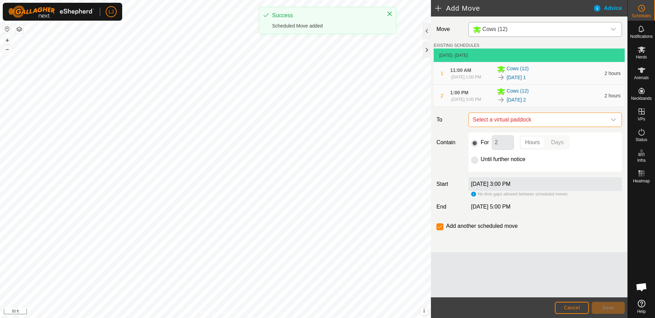
click at [525, 126] on span "Select a virtual paddock" at bounding box center [538, 120] width 136 height 14
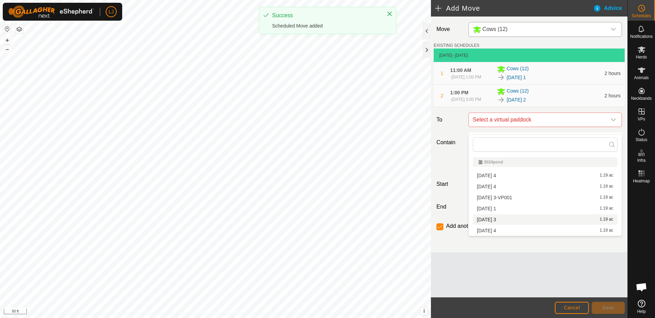
click at [546, 218] on li "[DATE] 3 1.19 ac" at bounding box center [545, 219] width 145 height 10
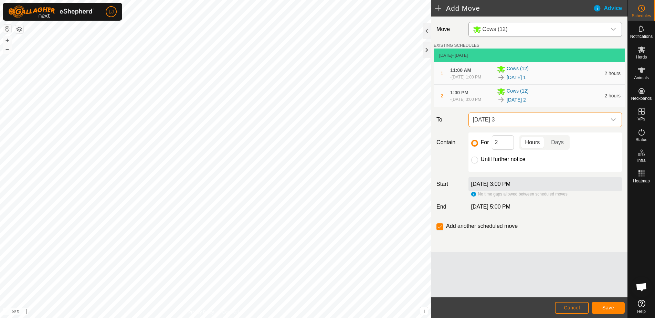
click at [605, 306] on span "Save" at bounding box center [609, 308] width 12 height 6
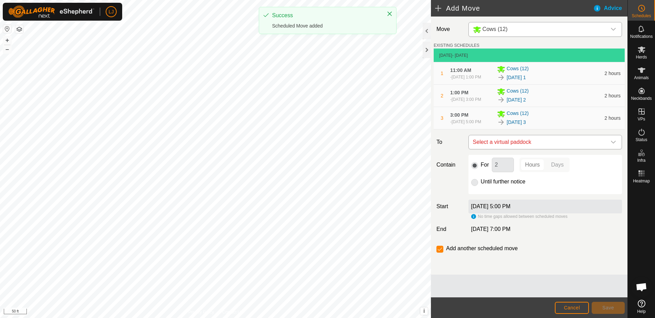
click at [528, 149] on span "Select a virtual paddock" at bounding box center [538, 142] width 136 height 14
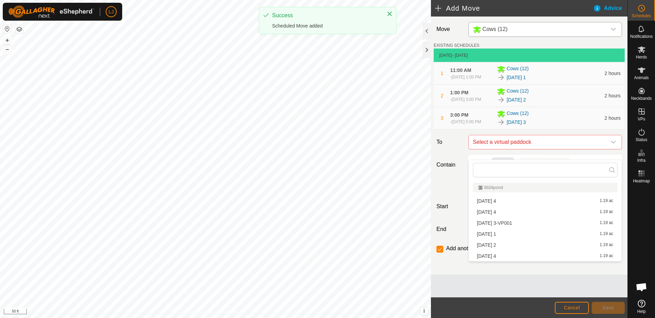
click at [529, 254] on li "[DATE] 4 1.19 ac" at bounding box center [545, 256] width 145 height 10
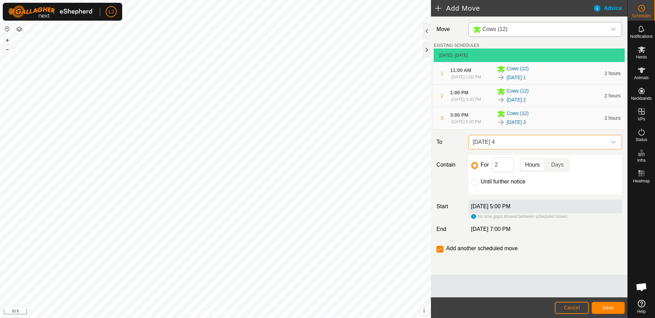
click at [479, 186] on div "Until further notice" at bounding box center [545, 182] width 148 height 8
click at [476, 186] on input "Until further notice" at bounding box center [474, 182] width 7 height 7
radio input "true"
checkbox input "false"
click at [604, 308] on span "Save" at bounding box center [609, 308] width 12 height 6
